Goal: Information Seeking & Learning: Get advice/opinions

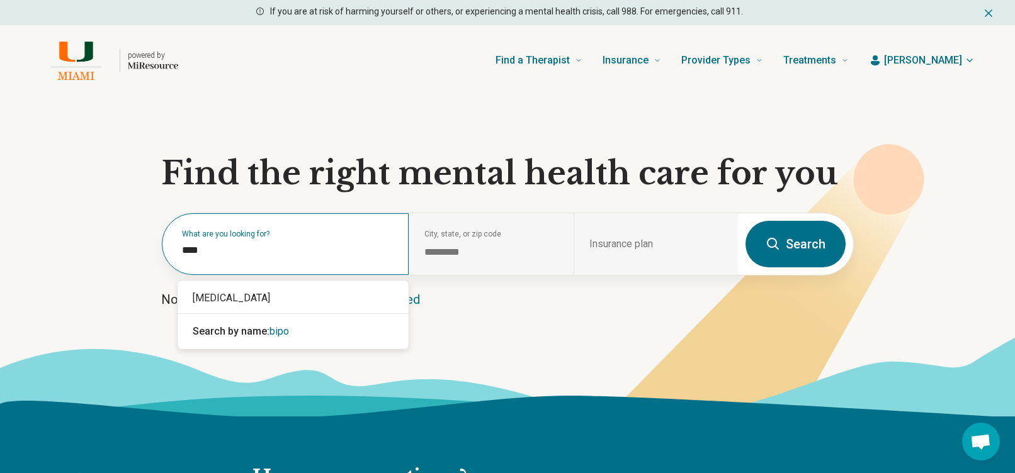
type input "*****"
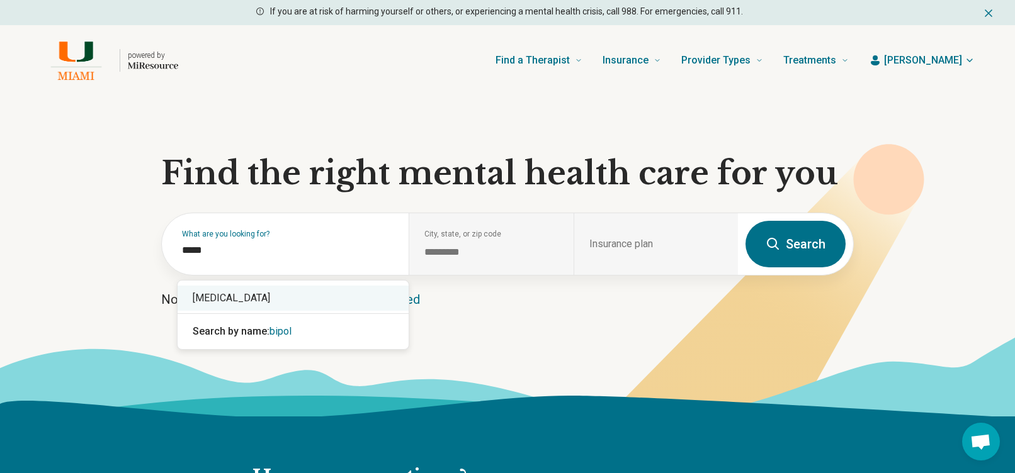
click at [320, 297] on div "[MEDICAL_DATA]" at bounding box center [293, 298] width 231 height 25
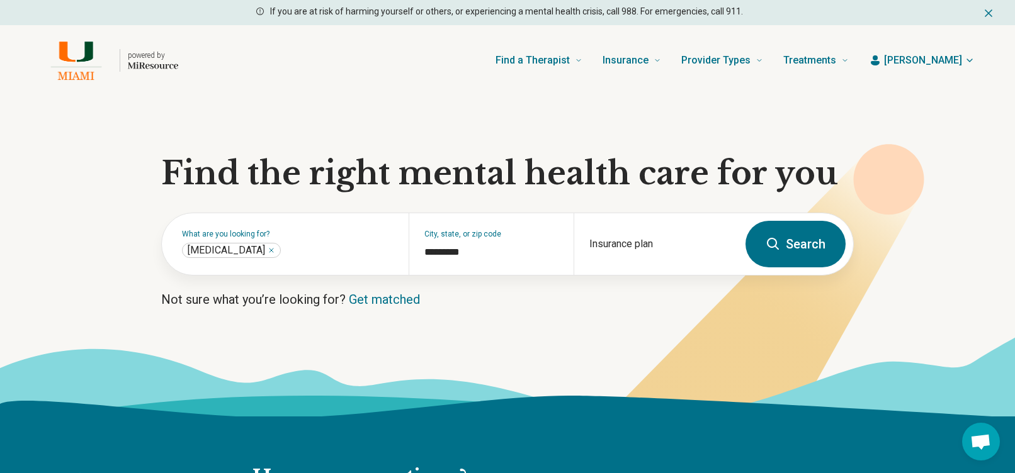
click at [771, 249] on icon at bounding box center [772, 244] width 15 height 15
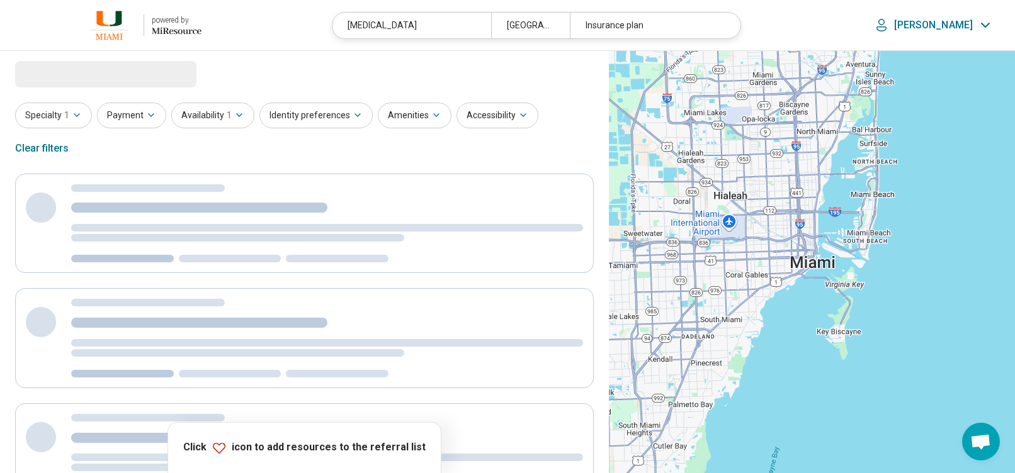
select select "***"
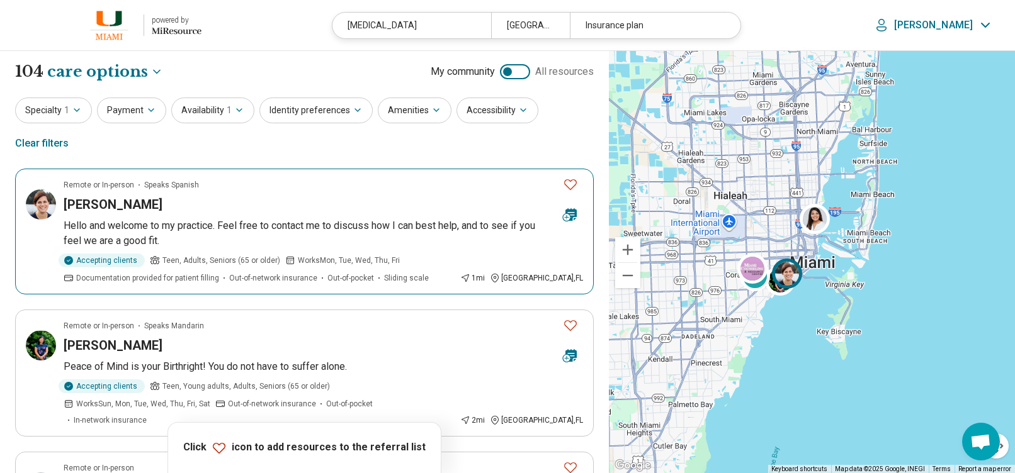
click at [458, 196] on div "Angelique Alonso" at bounding box center [308, 205] width 489 height 18
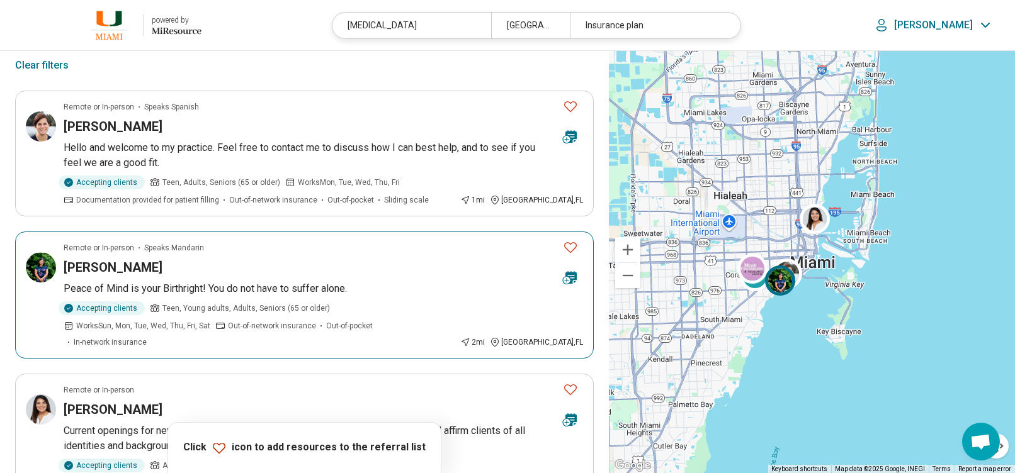
scroll to position [252, 0]
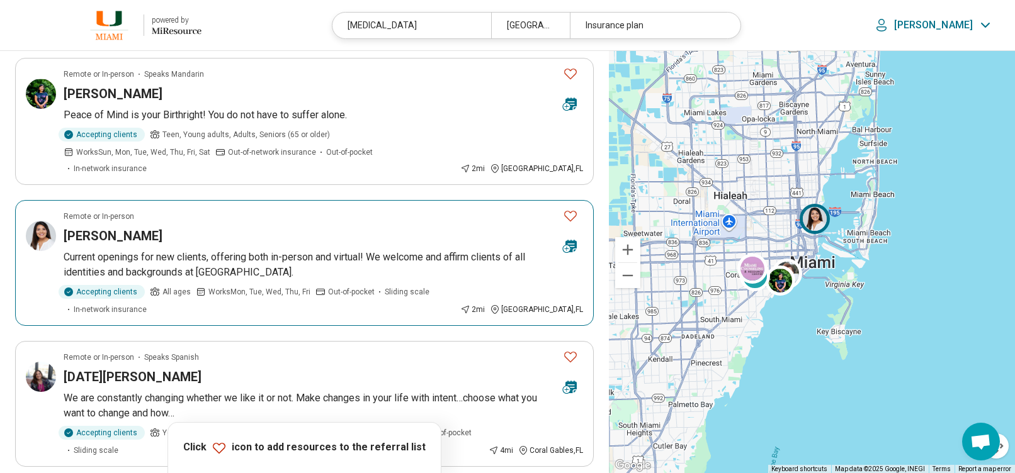
click at [249, 211] on div "Remote or In-person" at bounding box center [308, 216] width 489 height 11
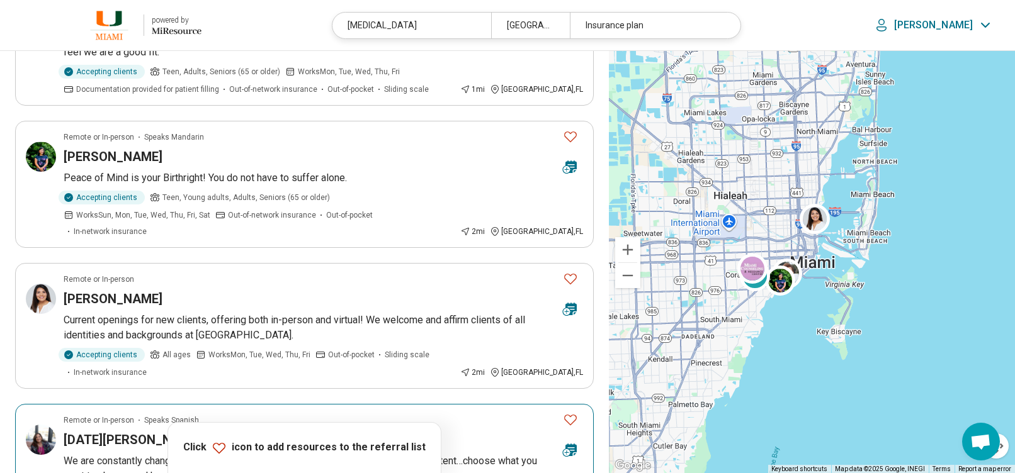
scroll to position [0, 0]
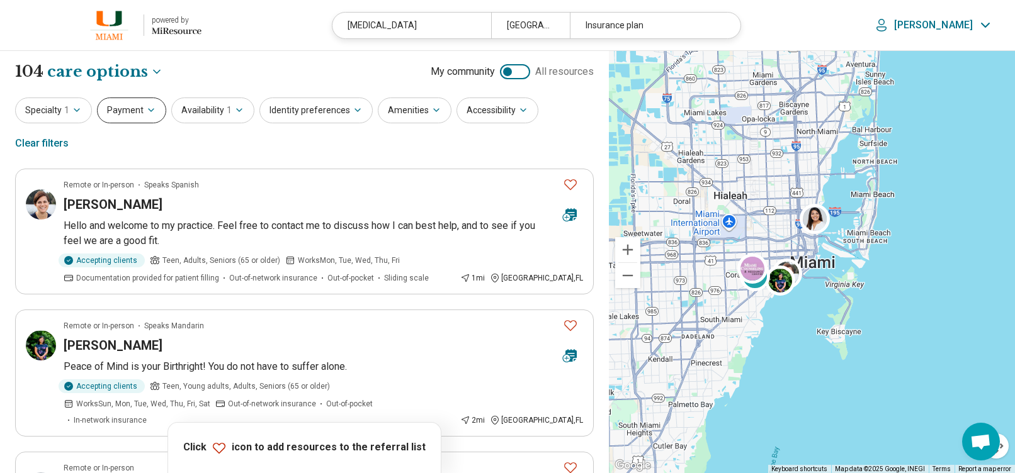
click at [148, 113] on icon "button" at bounding box center [151, 110] width 10 height 10
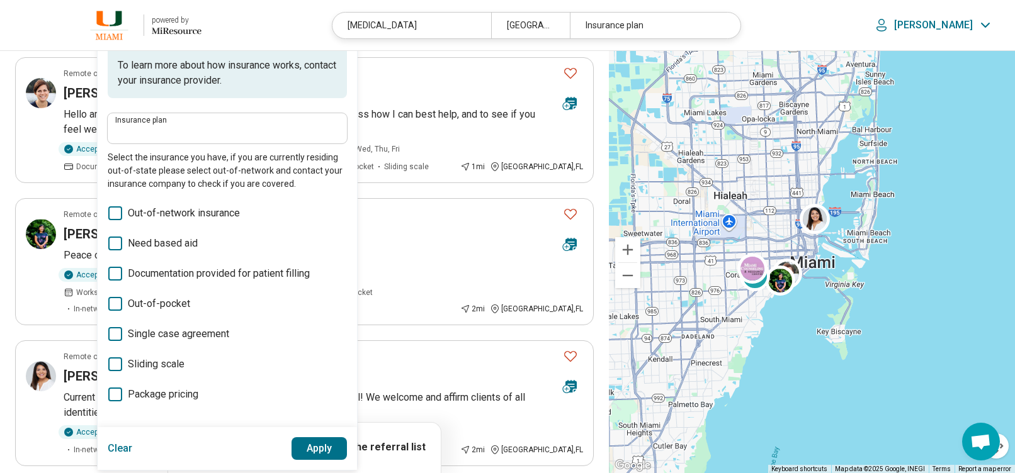
scroll to position [126, 0]
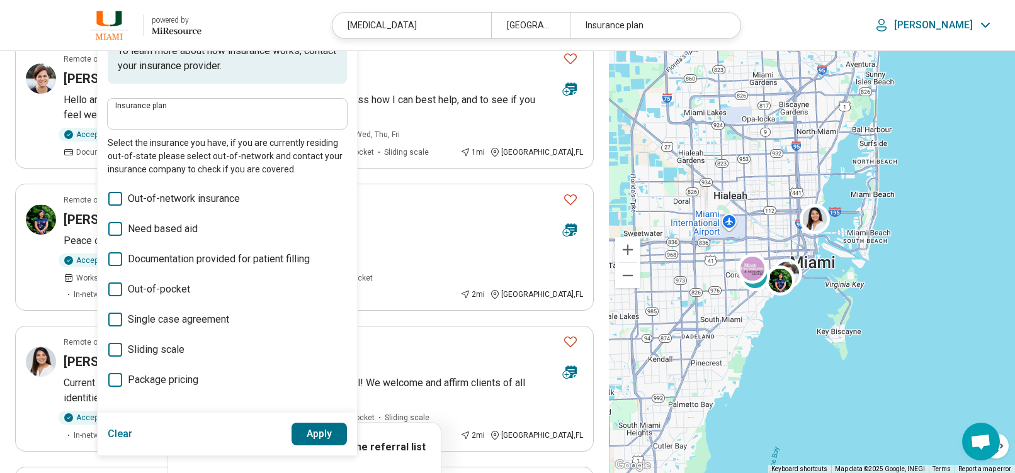
click at [161, 351] on span "Sliding scale" at bounding box center [156, 349] width 57 height 15
click at [315, 431] on button "Apply" at bounding box center [319, 434] width 56 height 23
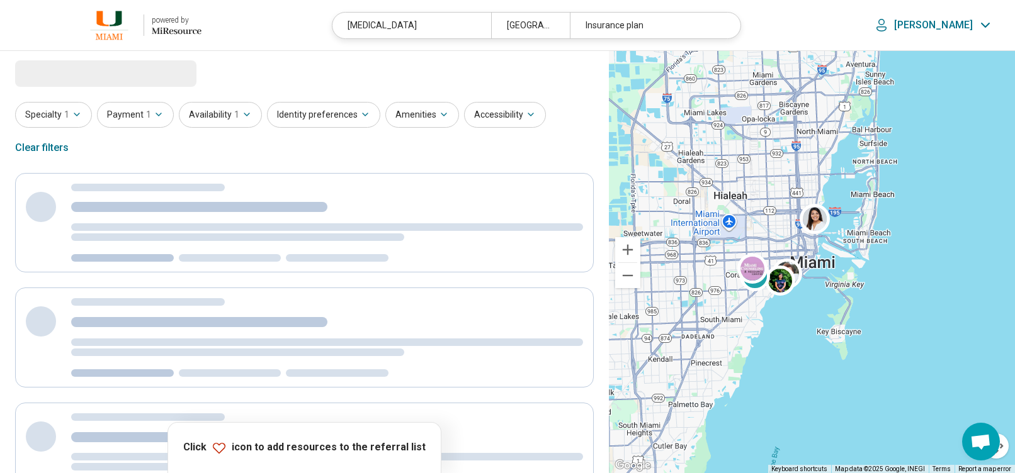
scroll to position [0, 0]
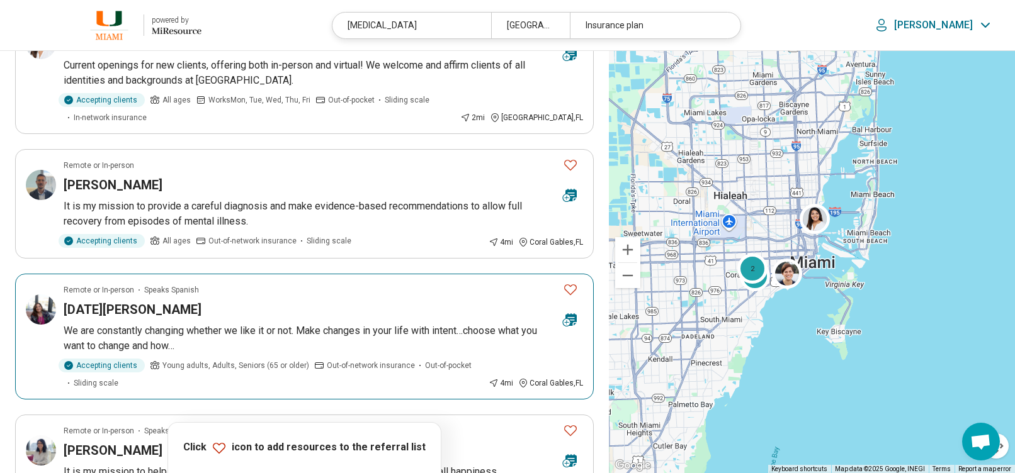
scroll to position [321, 0]
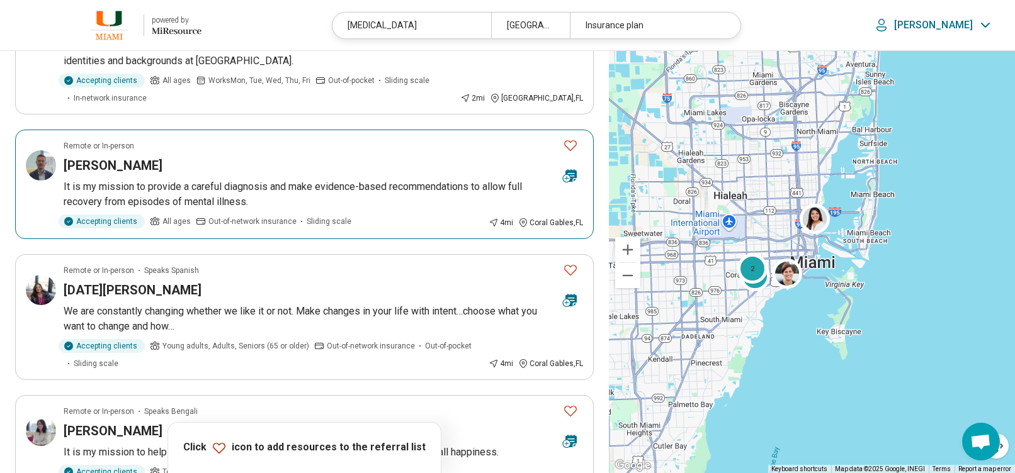
click at [170, 138] on article "Remote or In-person Elie Crystal It is my mission to provide a careful diagnosi…" at bounding box center [304, 185] width 579 height 110
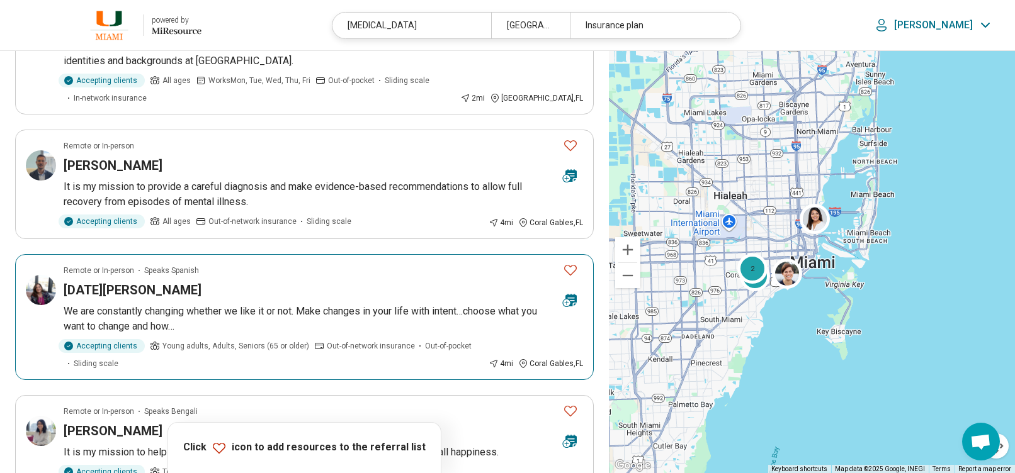
click at [256, 281] on div "Lucia Fernandez" at bounding box center [308, 290] width 489 height 18
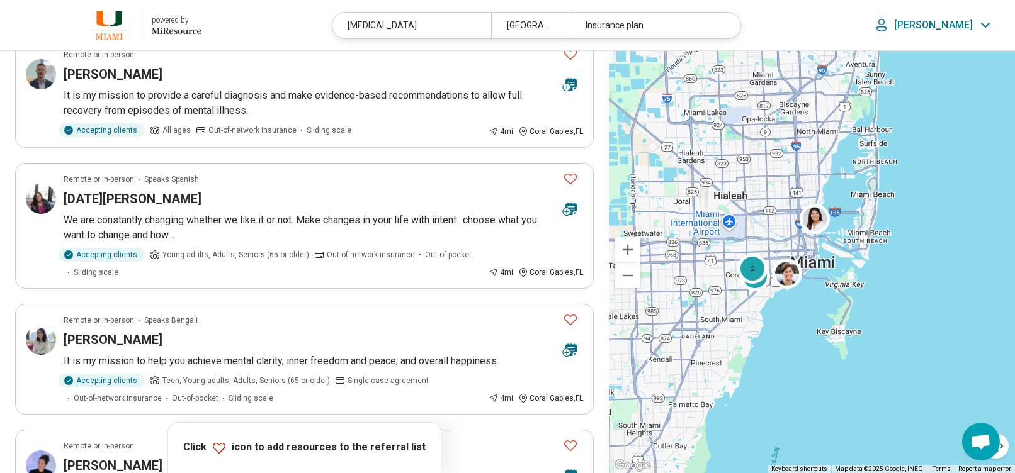
scroll to position [447, 0]
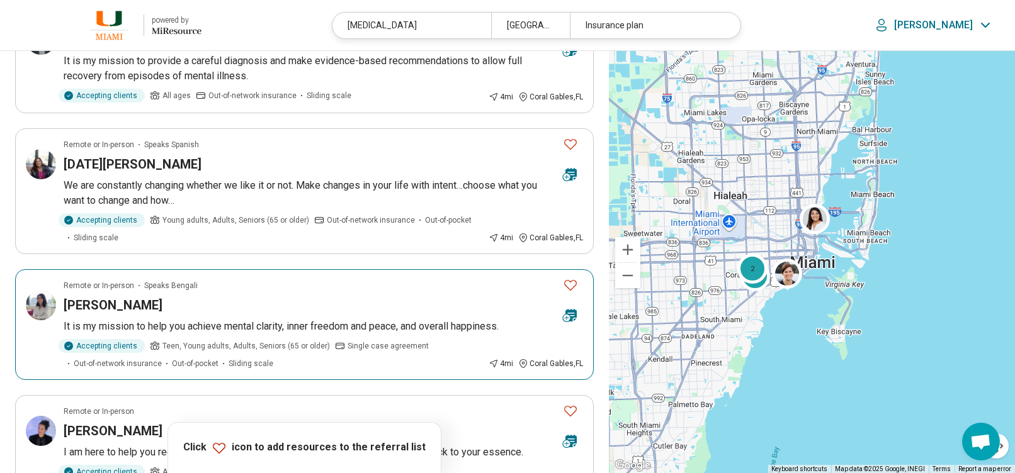
click at [264, 280] on div "Remote or In-person Speaks Bengali" at bounding box center [308, 285] width 489 height 11
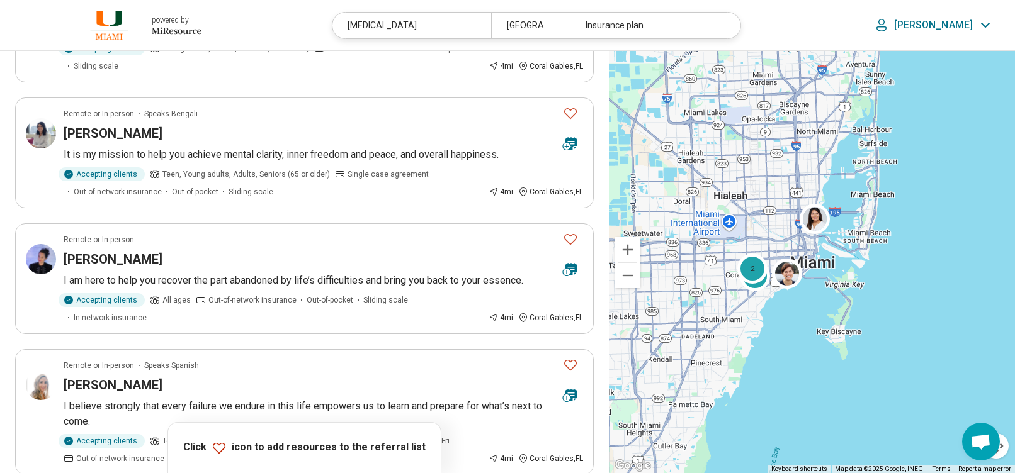
scroll to position [636, 0]
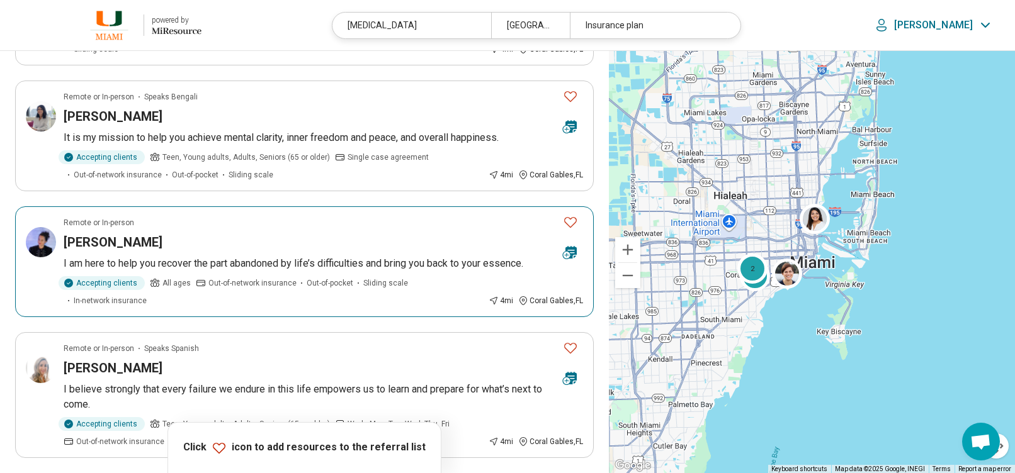
click at [255, 212] on article "Remote or In-person Izaskun Cruz-Nunez I am here to help you recover the part a…" at bounding box center [304, 261] width 579 height 111
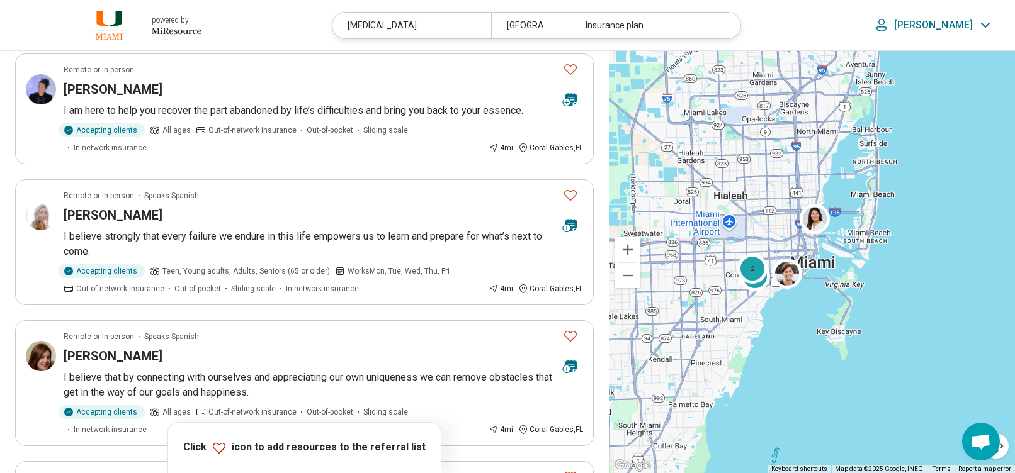
scroll to position [818, 0]
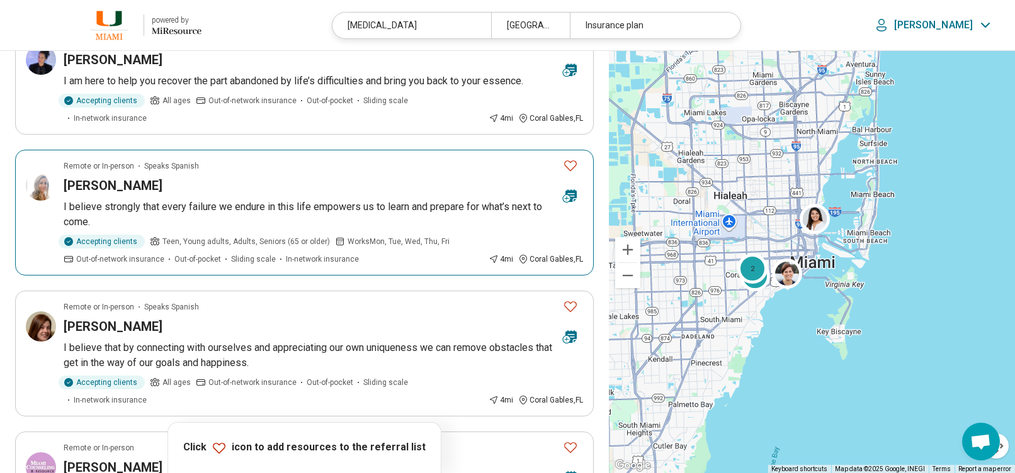
click at [375, 200] on p "I believe strongly that every failure we endure in this life empowers us to lea…" at bounding box center [323, 215] width 519 height 30
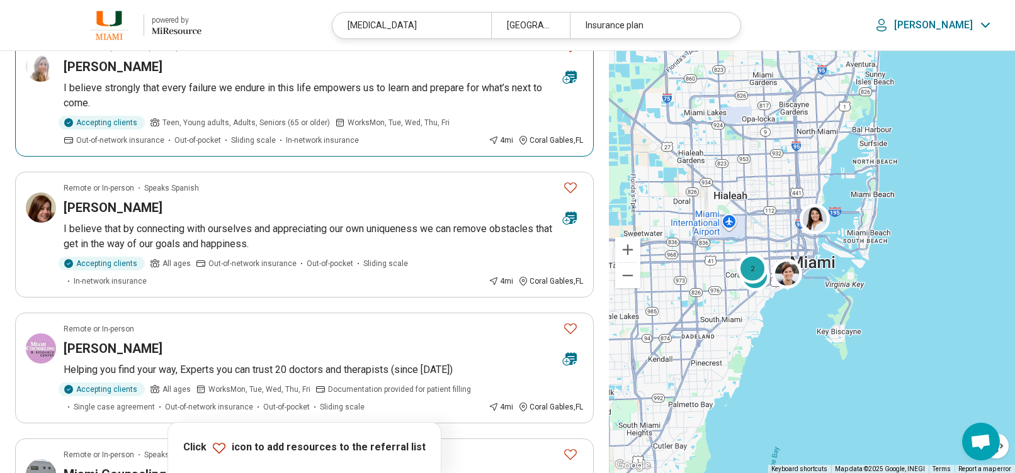
scroll to position [944, 0]
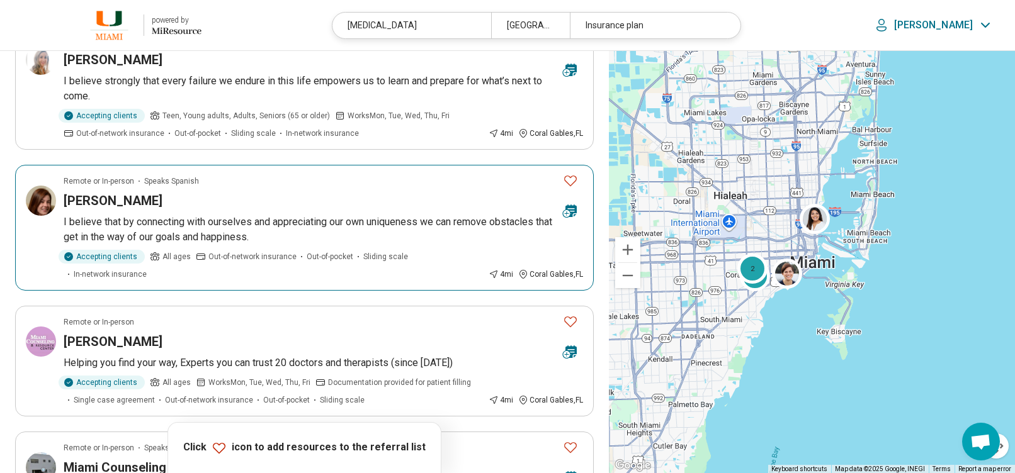
click at [247, 192] on div "Stephanie Gosset" at bounding box center [308, 201] width 489 height 18
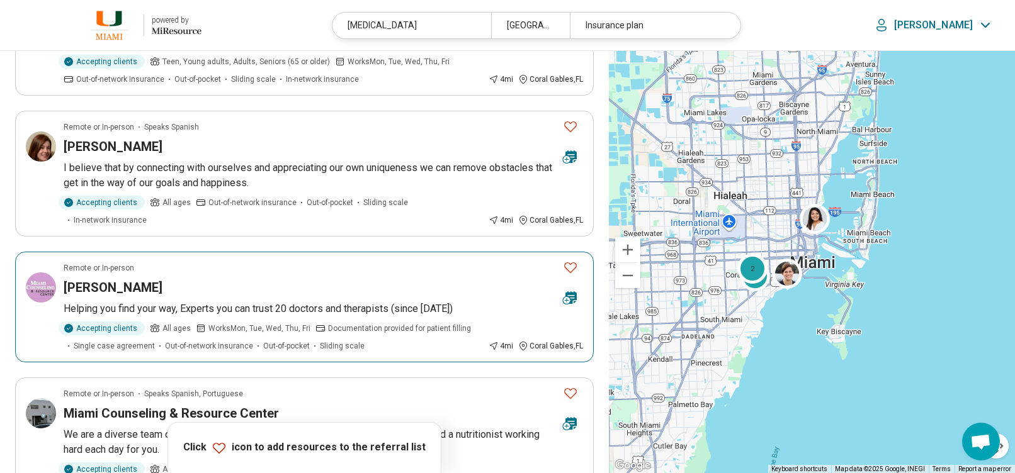
scroll to position [1133, 0]
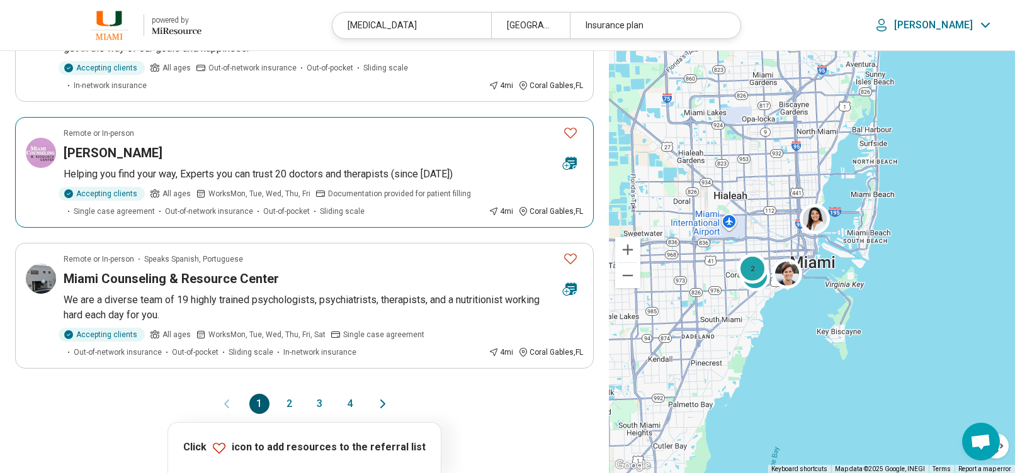
click at [283, 144] on div "David Sandrow" at bounding box center [308, 153] width 489 height 18
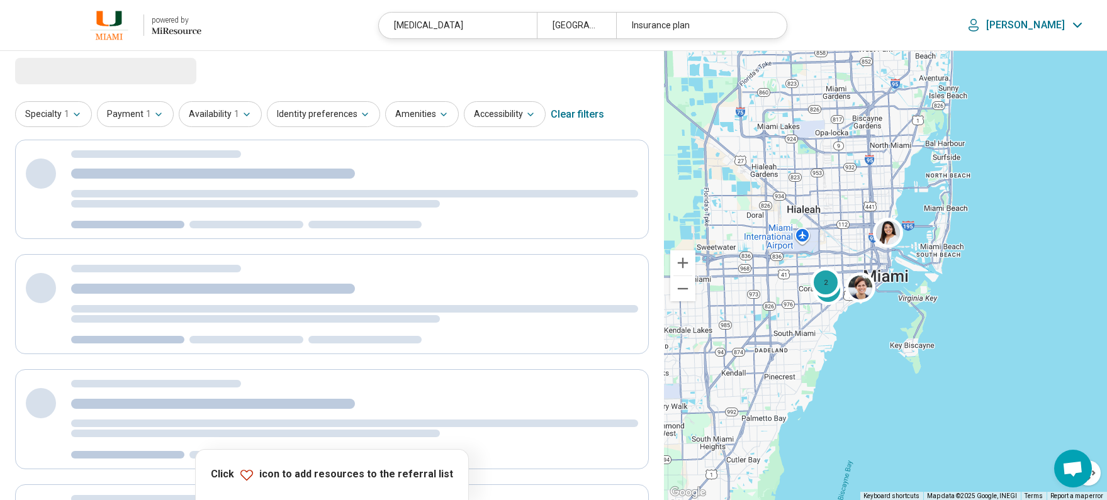
scroll to position [0, 0]
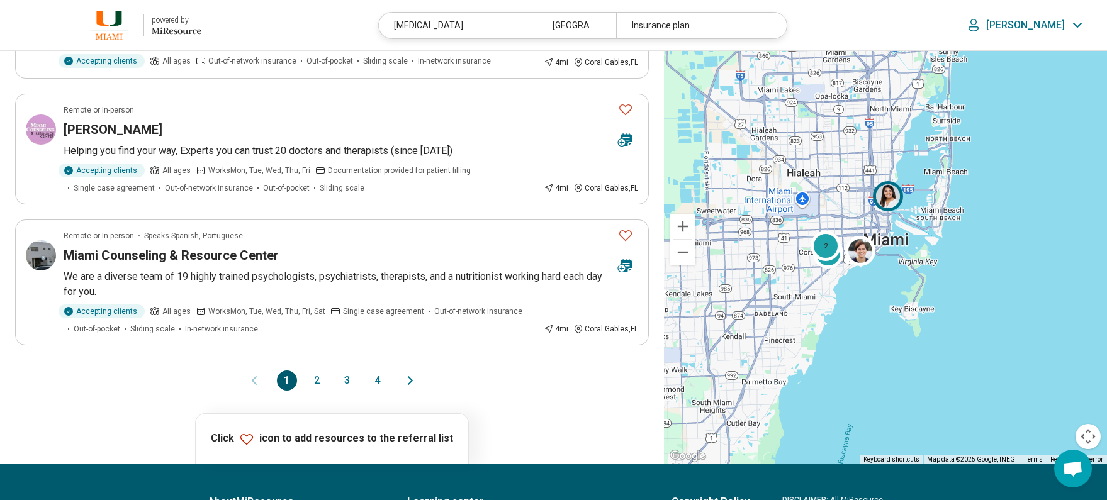
scroll to position [1070, 0]
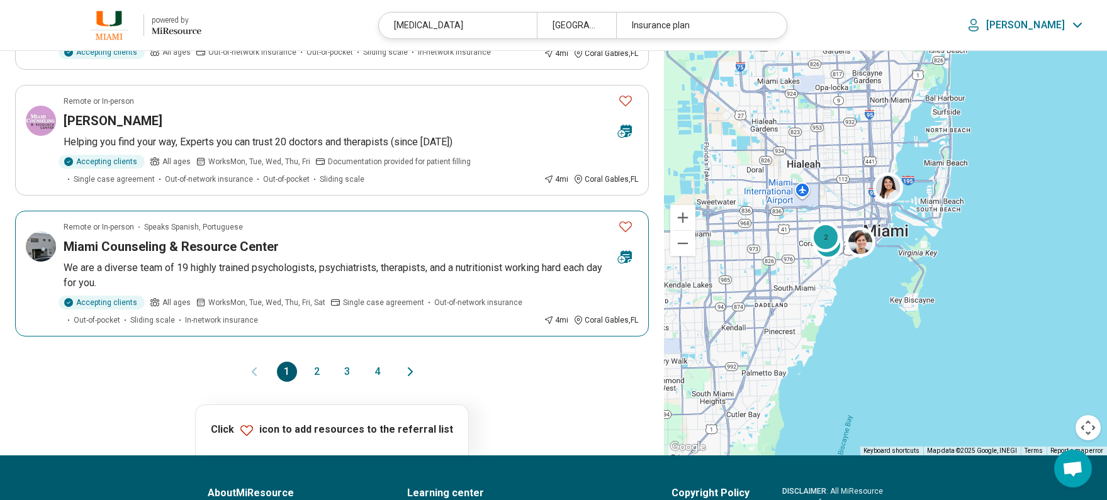
click at [335, 261] on p "We are a diverse team of 19 highly trained psychologists, psychiatrists, therap…" at bounding box center [351, 276] width 575 height 30
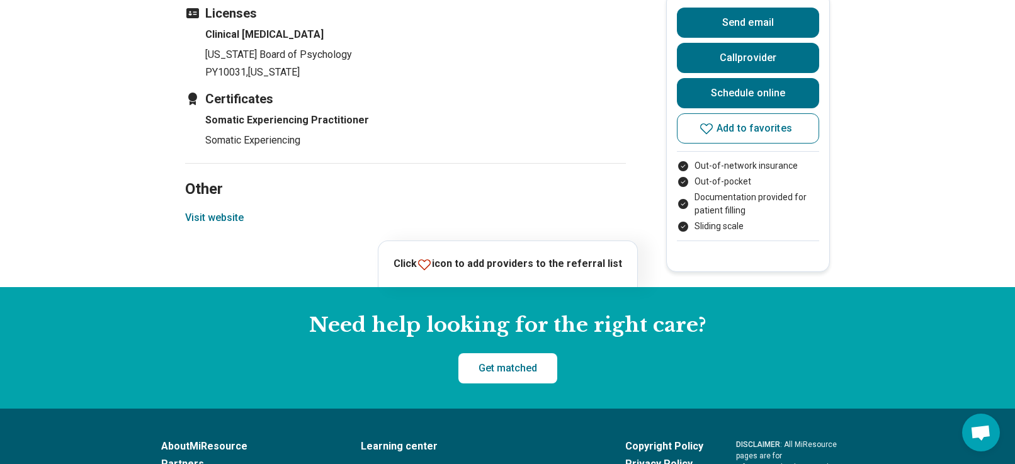
scroll to position [1574, 0]
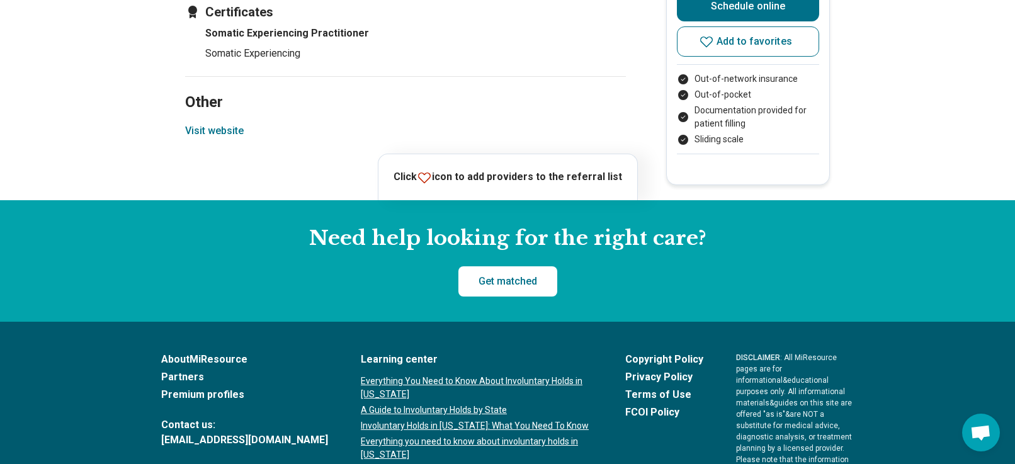
click at [218, 133] on button "Visit website" at bounding box center [214, 130] width 59 height 15
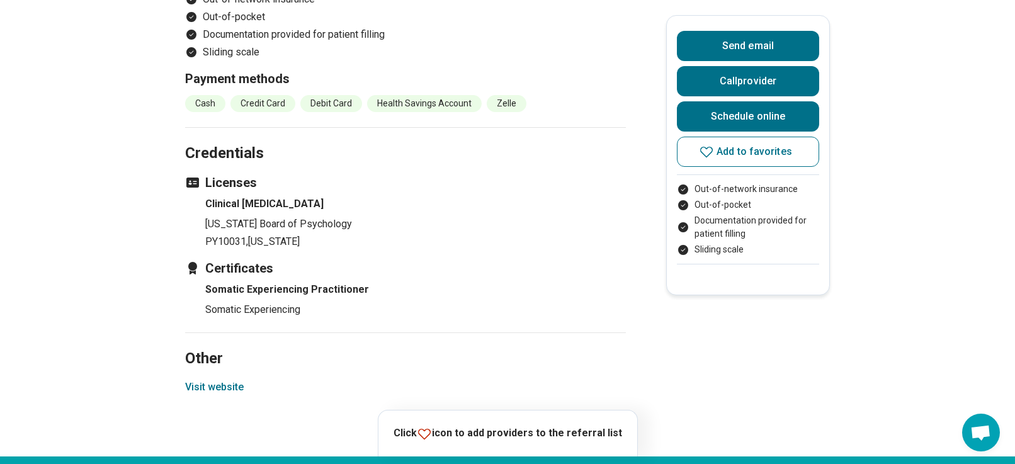
scroll to position [1259, 0]
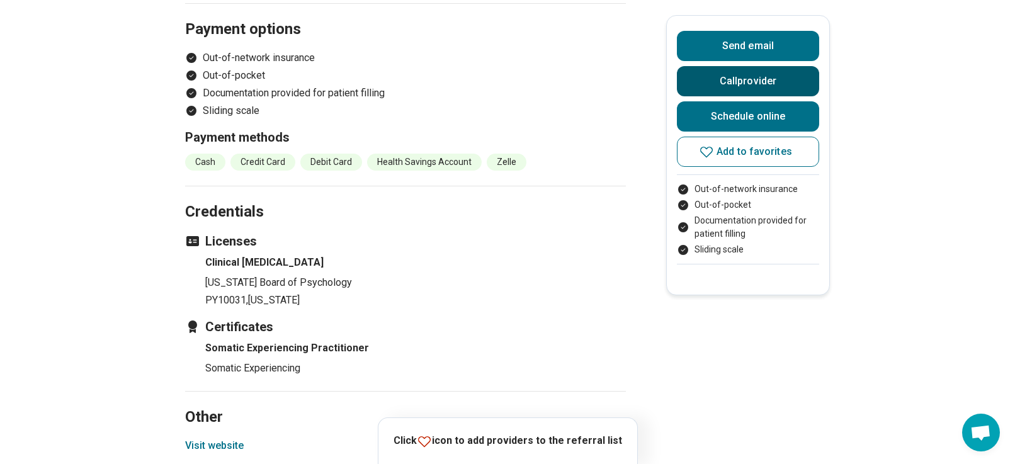
click at [757, 70] on button "Call provider" at bounding box center [748, 81] width 142 height 30
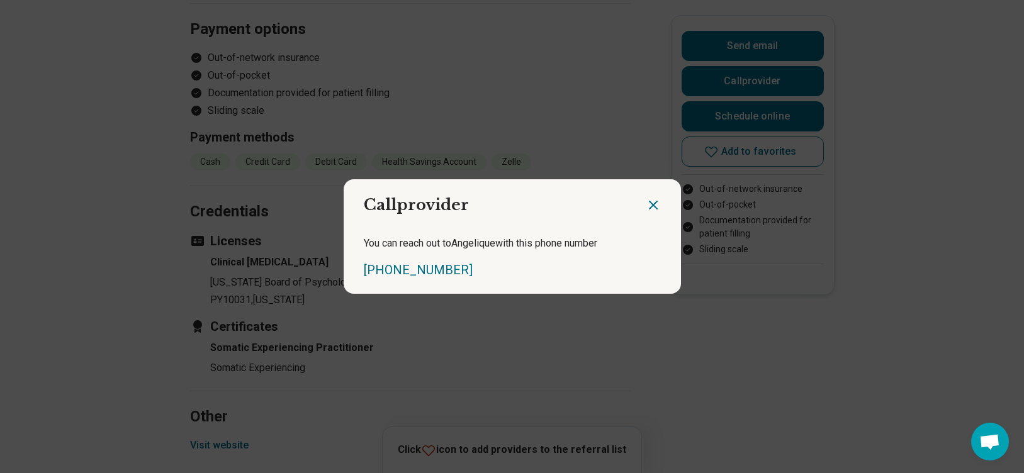
click at [648, 202] on icon "Close dialog" at bounding box center [653, 205] width 15 height 15
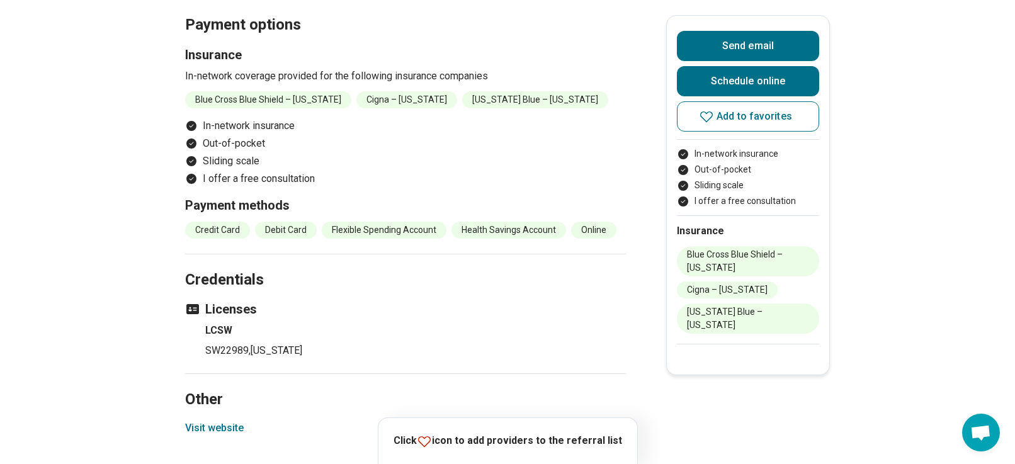
scroll to position [1385, 0]
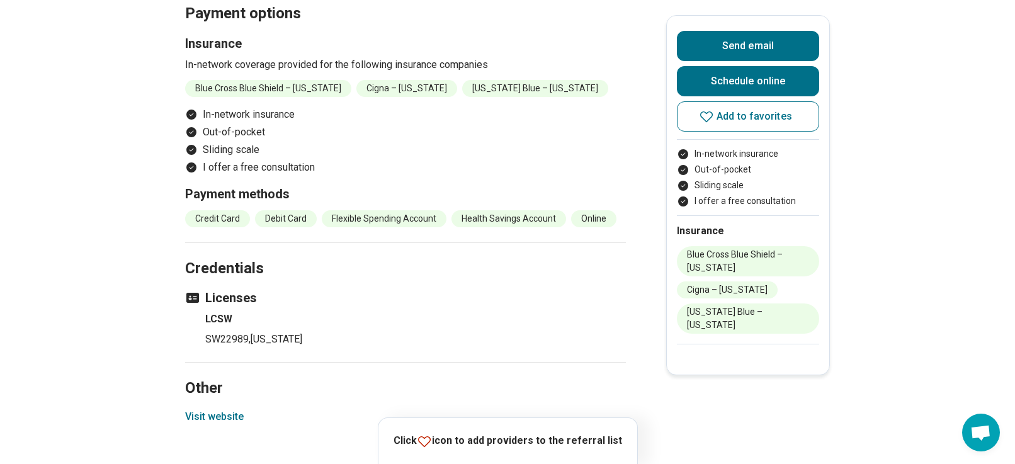
click at [211, 390] on section "Other Visit website" at bounding box center [405, 400] width 441 height 77
click at [211, 409] on button "Visit website" at bounding box center [214, 416] width 59 height 15
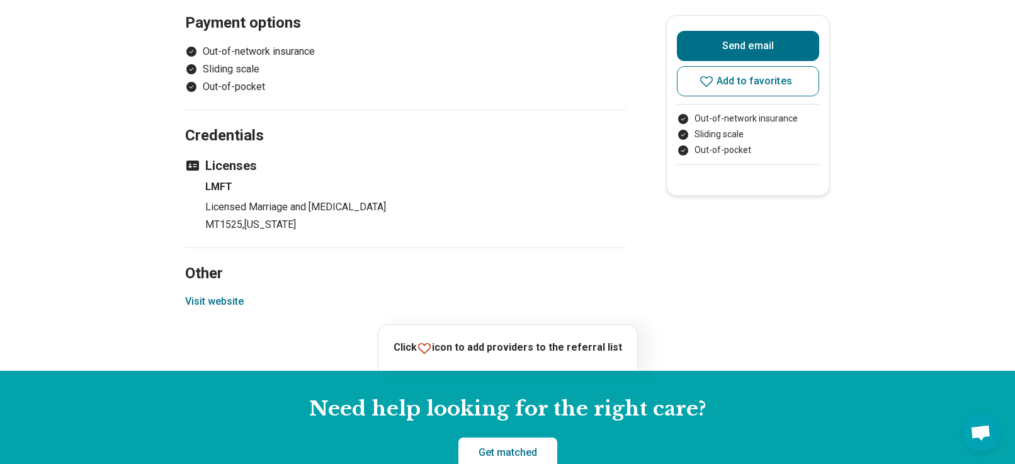
scroll to position [881, 0]
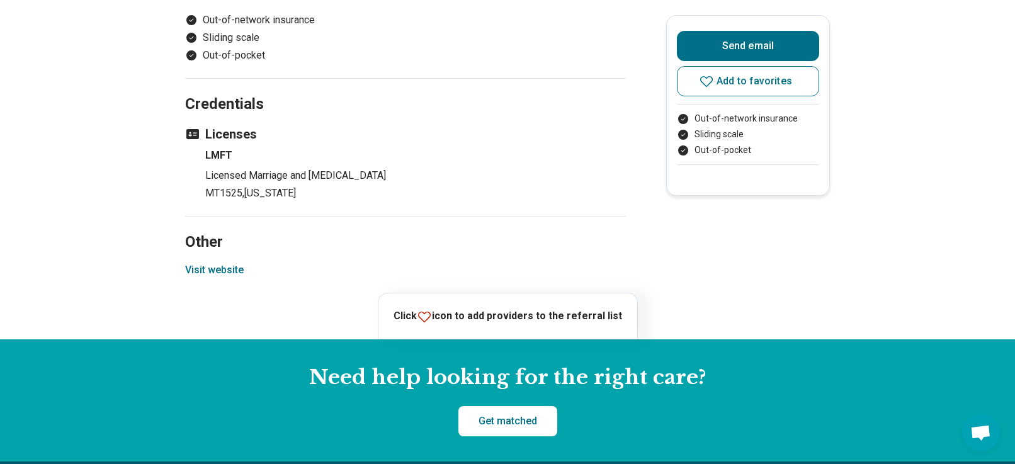
click at [211, 267] on button "Visit website" at bounding box center [214, 270] width 59 height 15
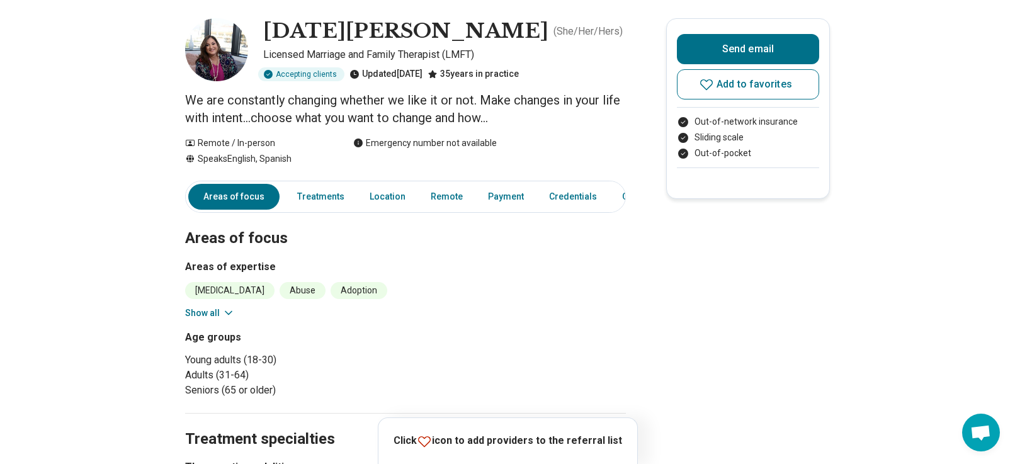
scroll to position [0, 0]
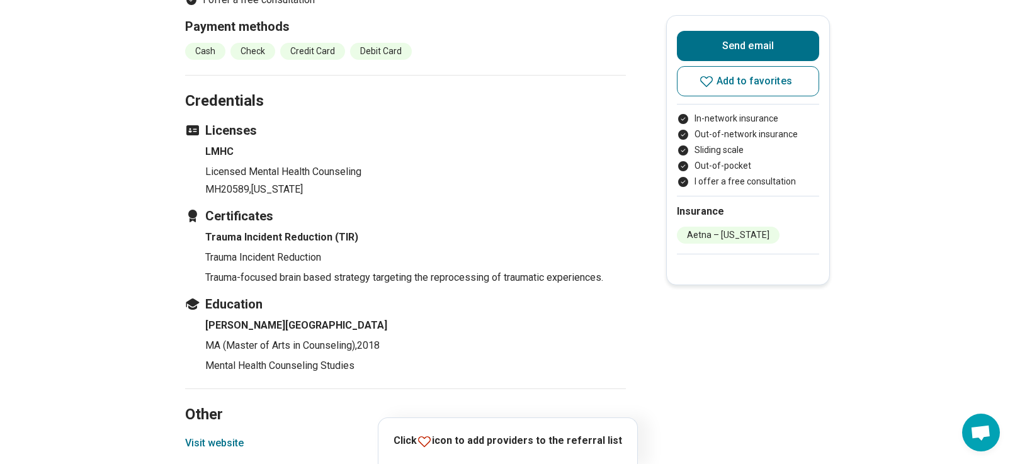
scroll to position [1826, 0]
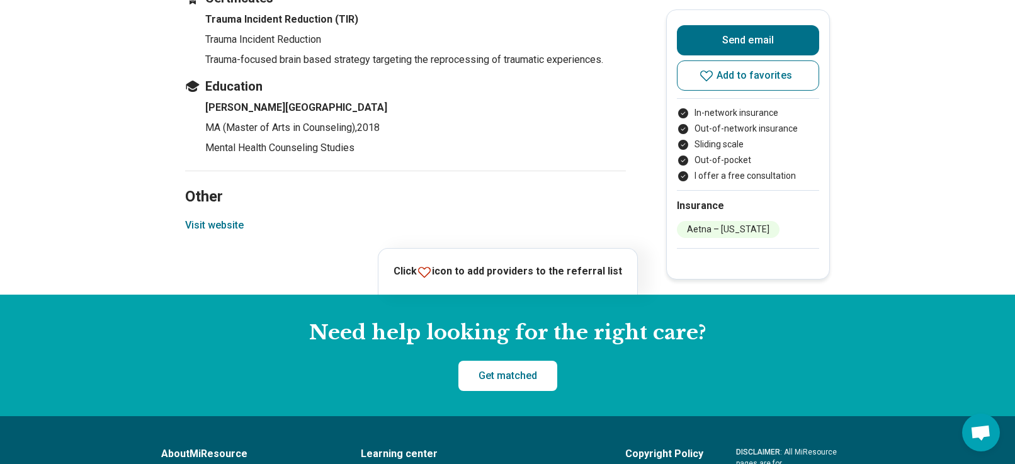
click at [225, 219] on button "Visit website" at bounding box center [214, 225] width 59 height 15
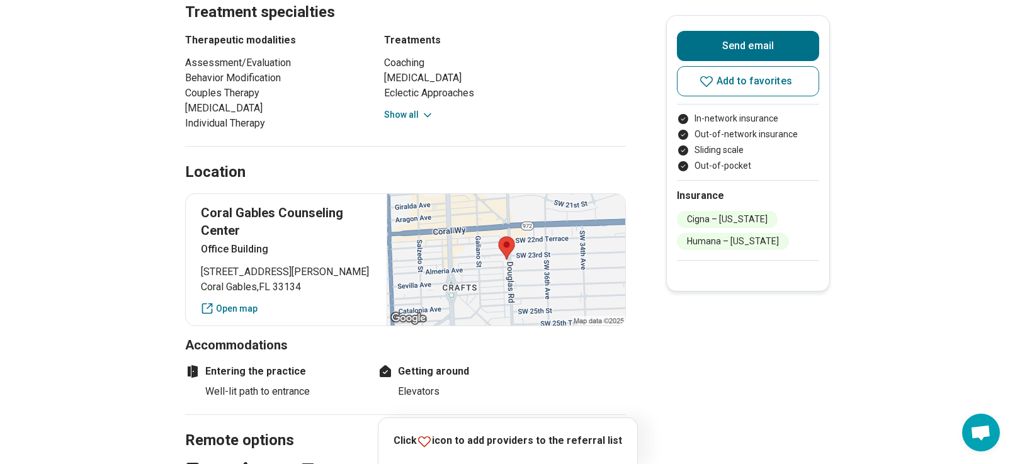
scroll to position [630, 0]
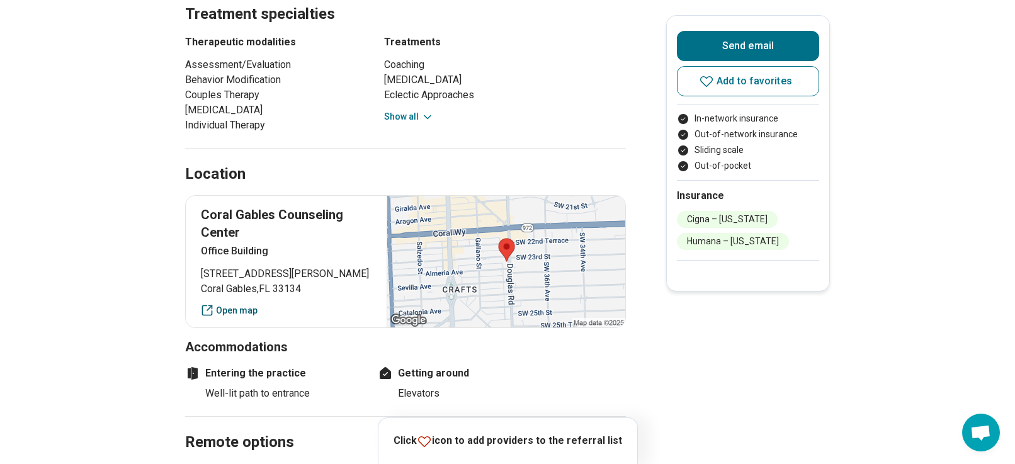
click at [229, 312] on link "Open map" at bounding box center [286, 310] width 171 height 13
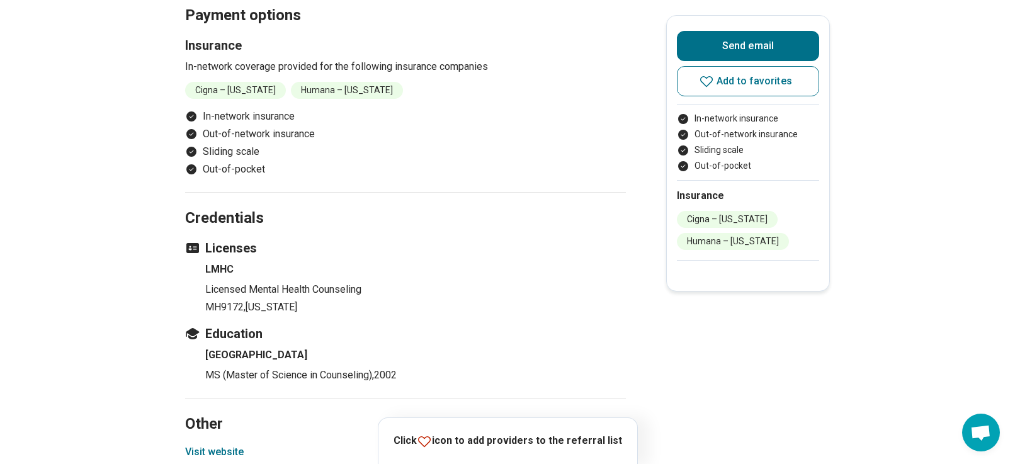
scroll to position [1511, 0]
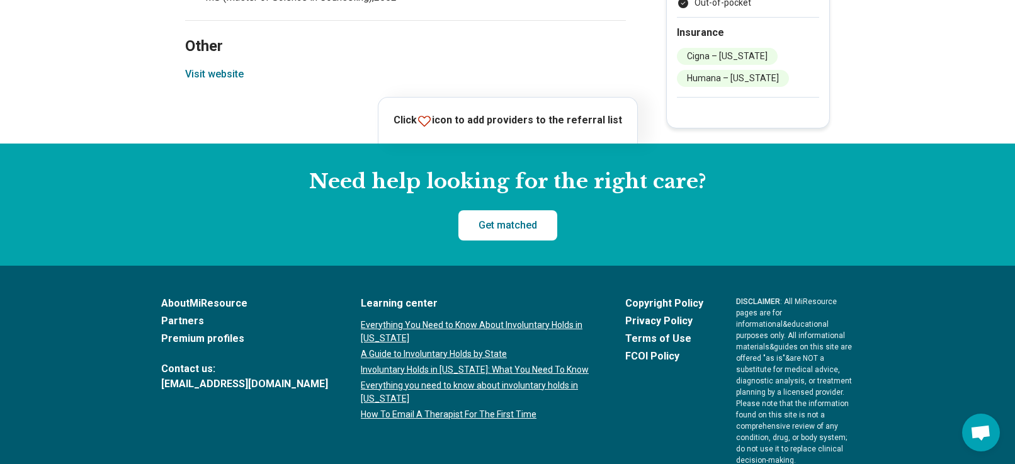
click at [205, 69] on button "Visit website" at bounding box center [214, 74] width 59 height 15
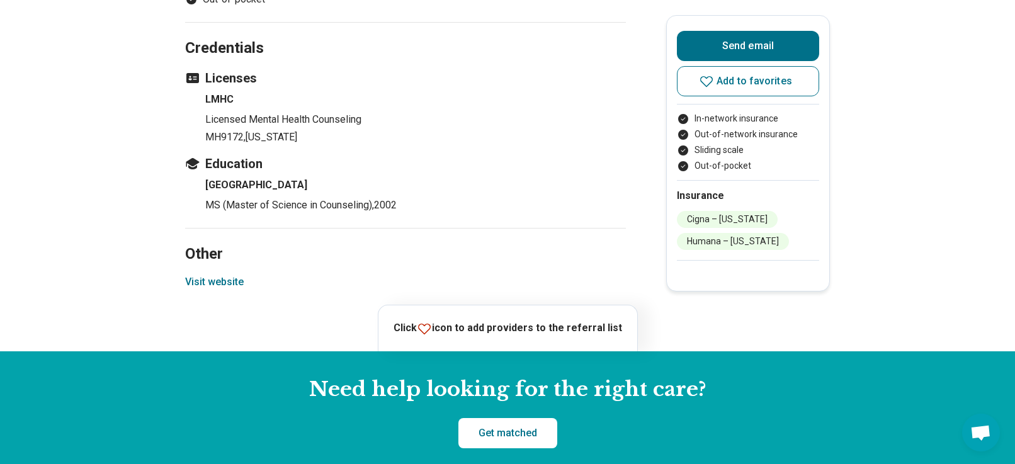
scroll to position [1133, 0]
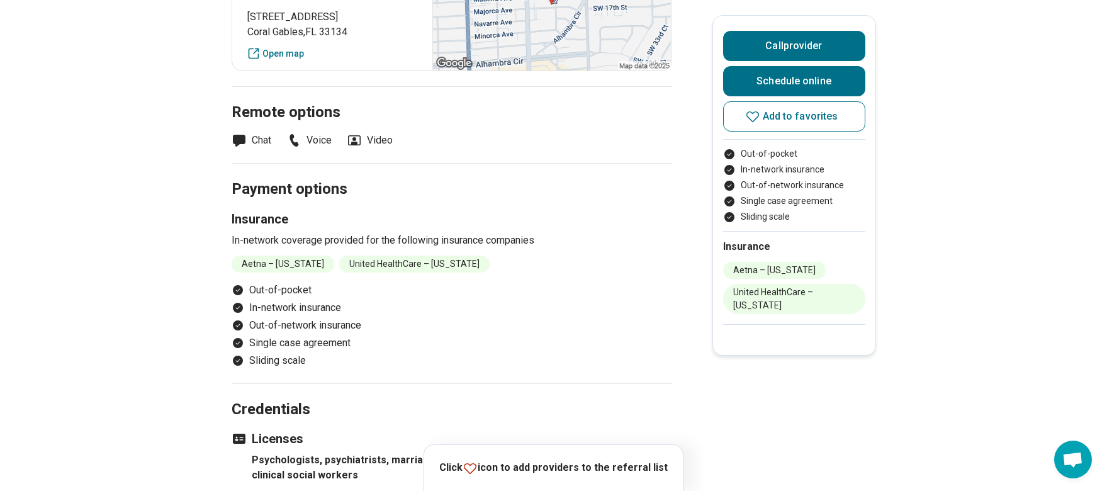
scroll to position [1007, 0]
